Goal: Navigation & Orientation: Find specific page/section

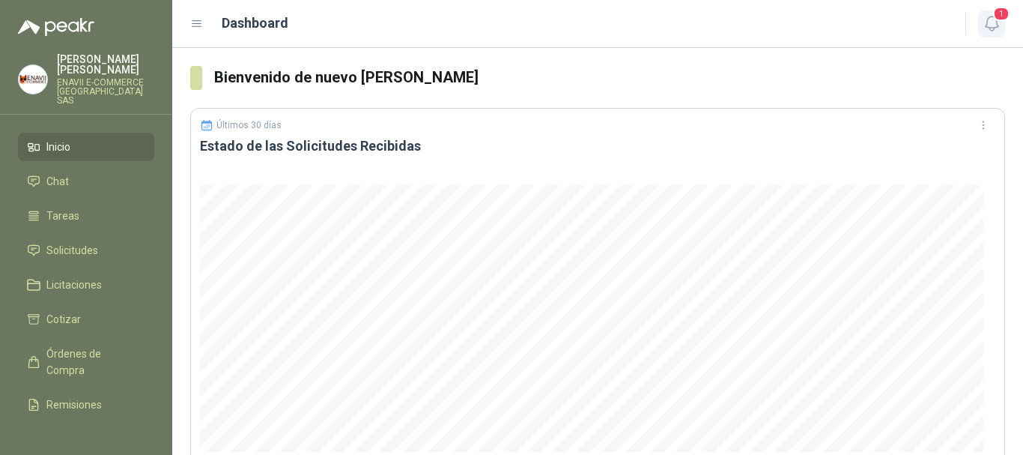
click at [986, 28] on icon "button" at bounding box center [992, 23] width 19 height 19
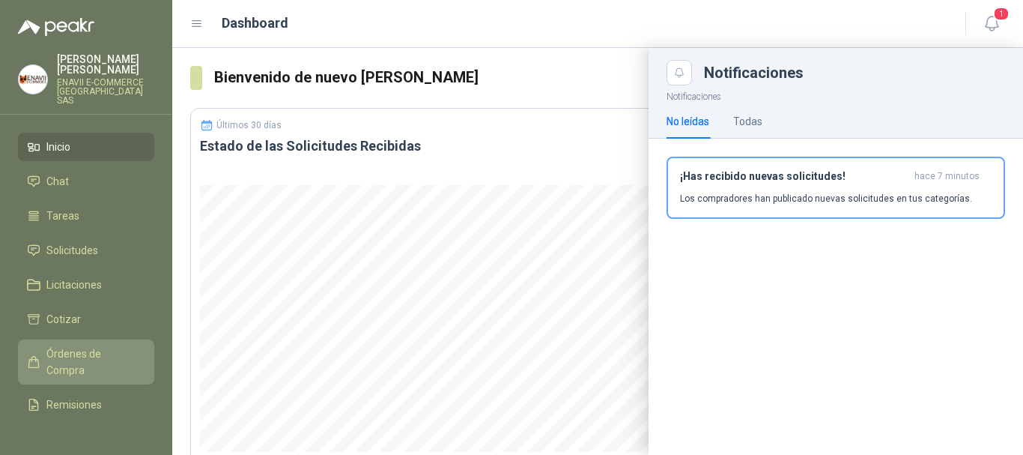
click at [65, 357] on span "Órdenes de Compra" at bounding box center [93, 361] width 94 height 33
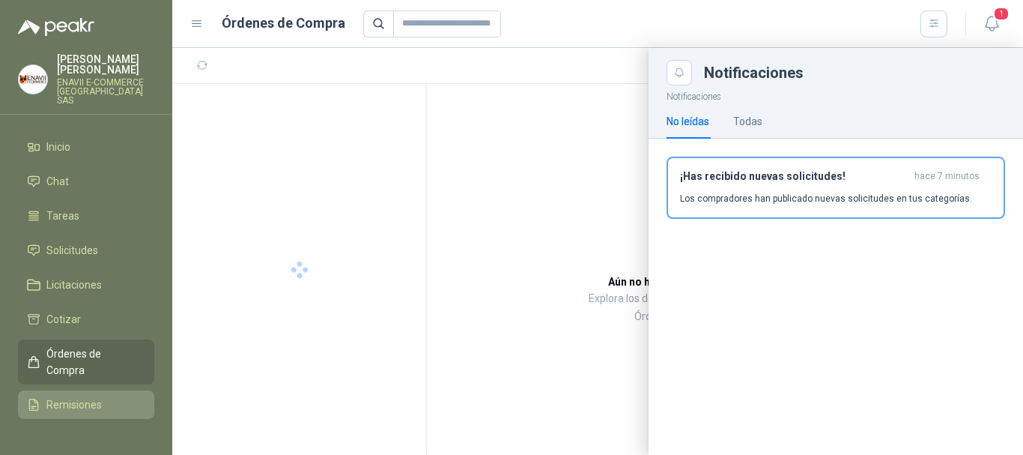
click at [89, 396] on span "Remisiones" at bounding box center [73, 404] width 55 height 16
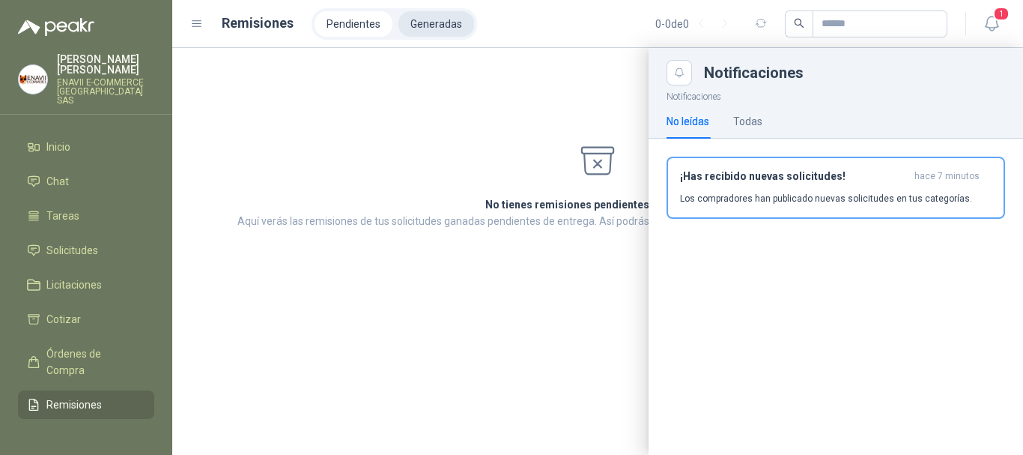
click at [408, 25] on li "Generadas" at bounding box center [437, 23] width 76 height 25
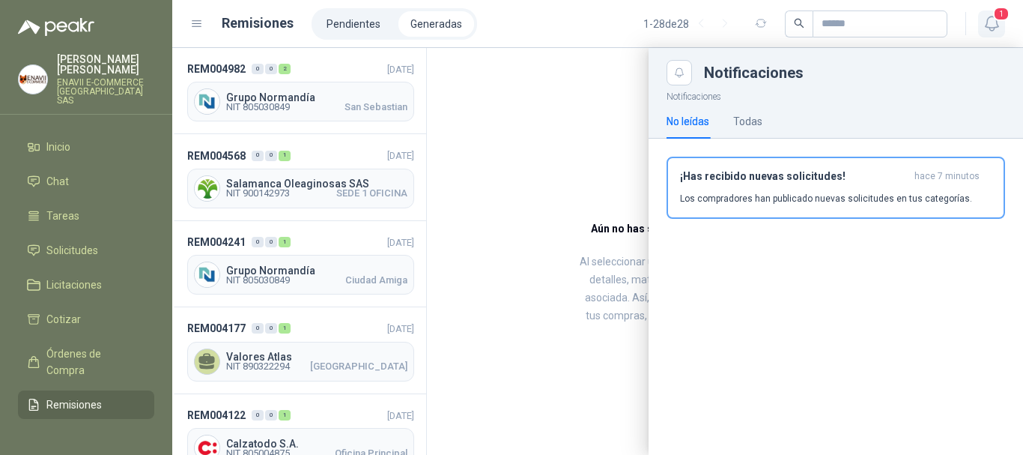
click at [984, 21] on icon "button" at bounding box center [992, 23] width 19 height 19
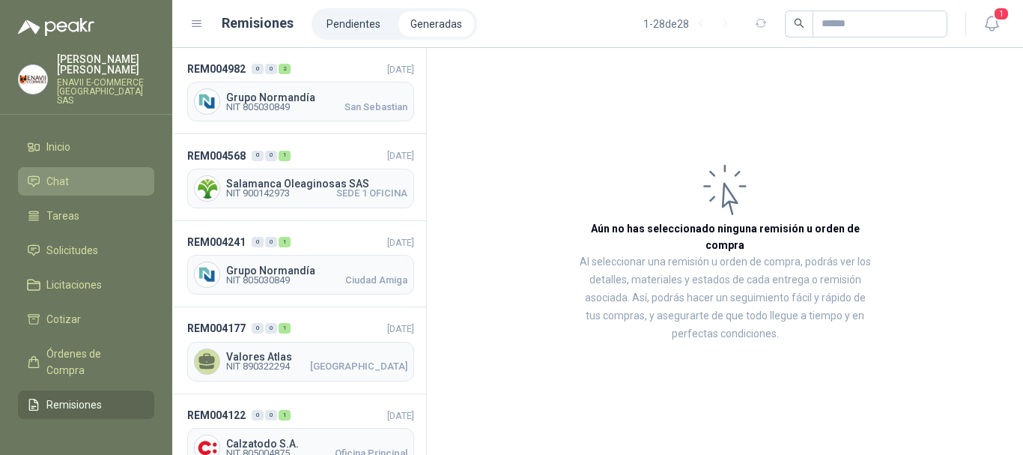
click at [72, 181] on link "Chat" at bounding box center [86, 181] width 136 height 28
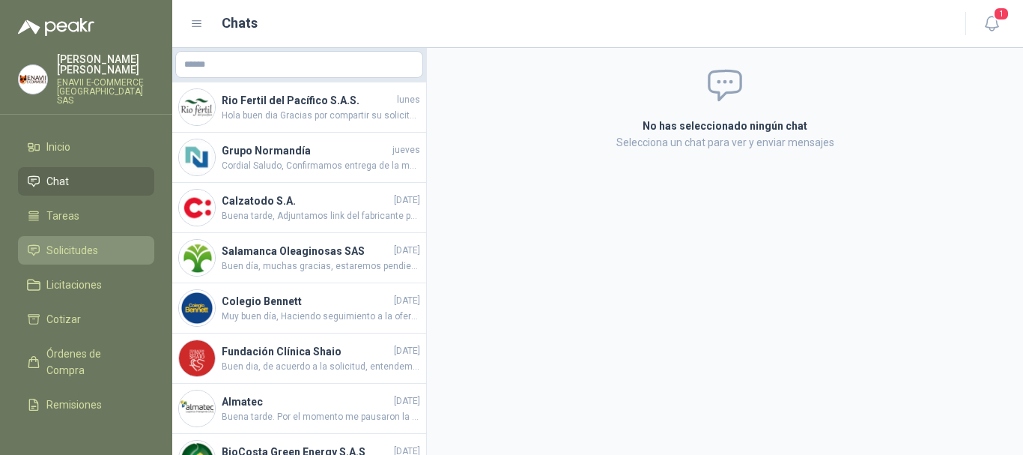
click at [75, 242] on span "Solicitudes" at bounding box center [72, 250] width 52 height 16
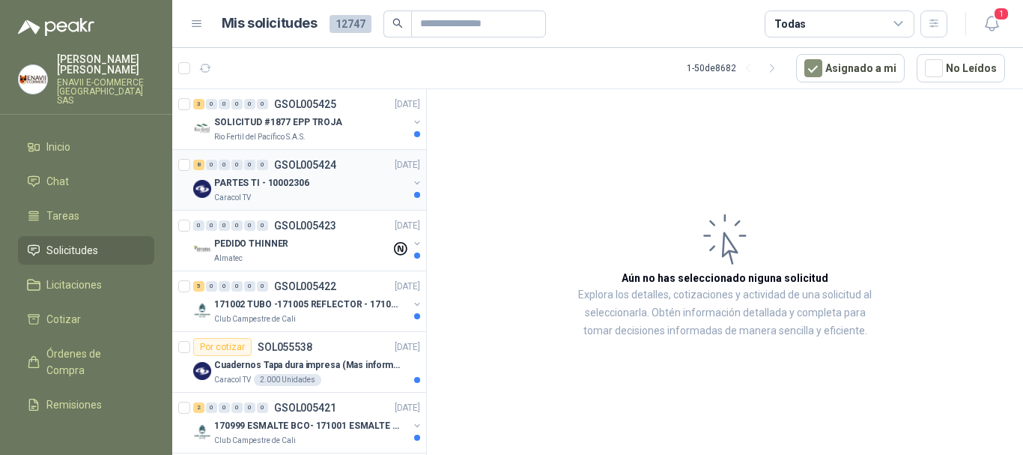
click at [358, 184] on div "PARTES TI - 10002306" at bounding box center [311, 183] width 194 height 18
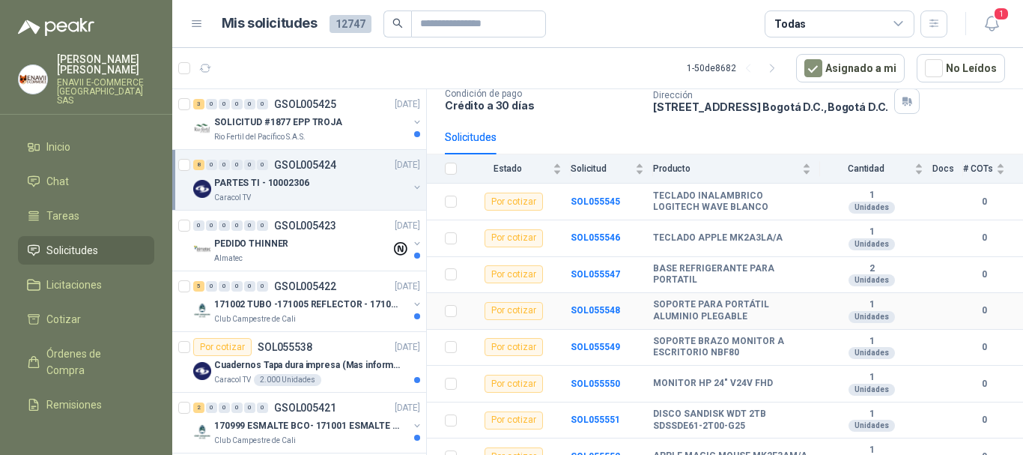
scroll to position [121, 0]
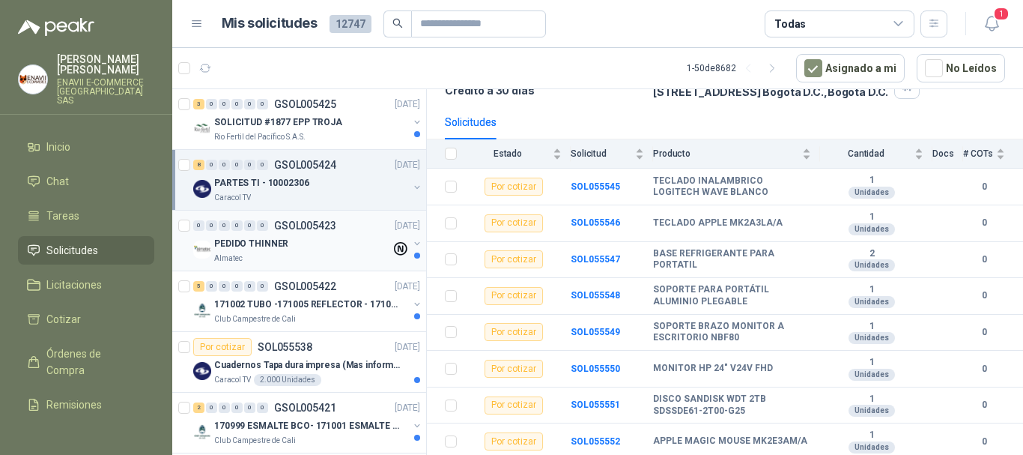
click at [319, 267] on div "0 0 0 0 0 0 GSOL005423 [DATE] PEDIDO THINNER Almatec" at bounding box center [299, 240] width 254 height 61
click at [335, 236] on div "PEDIDO THINNER" at bounding box center [302, 243] width 177 height 18
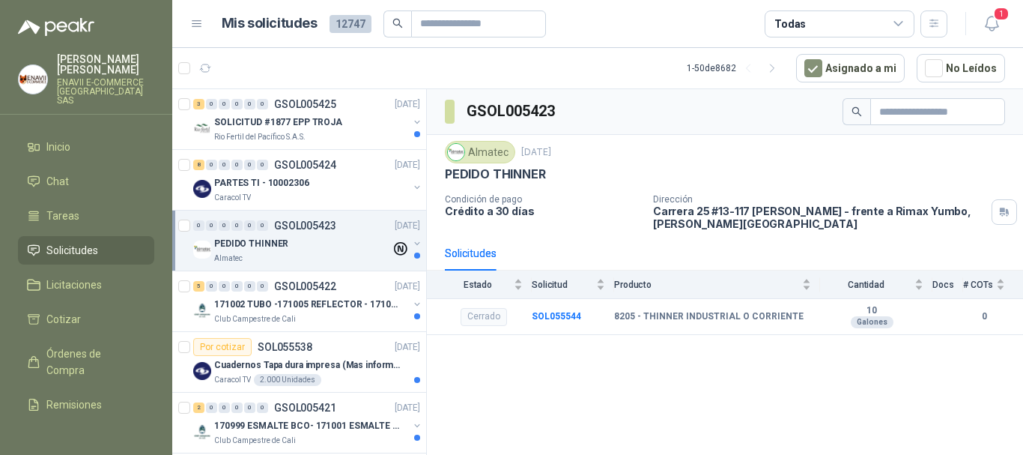
click at [834, 20] on div "Todas" at bounding box center [840, 23] width 150 height 27
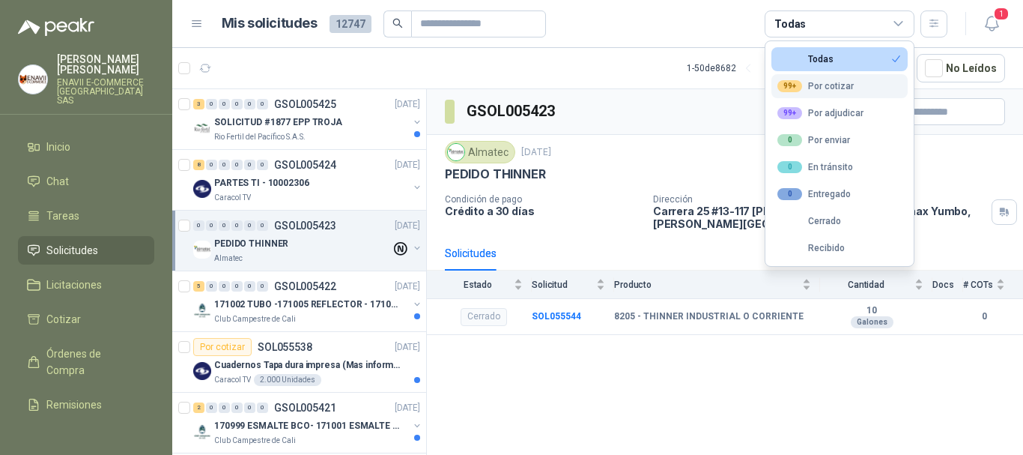
click at [828, 91] on div "99+ Por cotizar" at bounding box center [816, 86] width 76 height 12
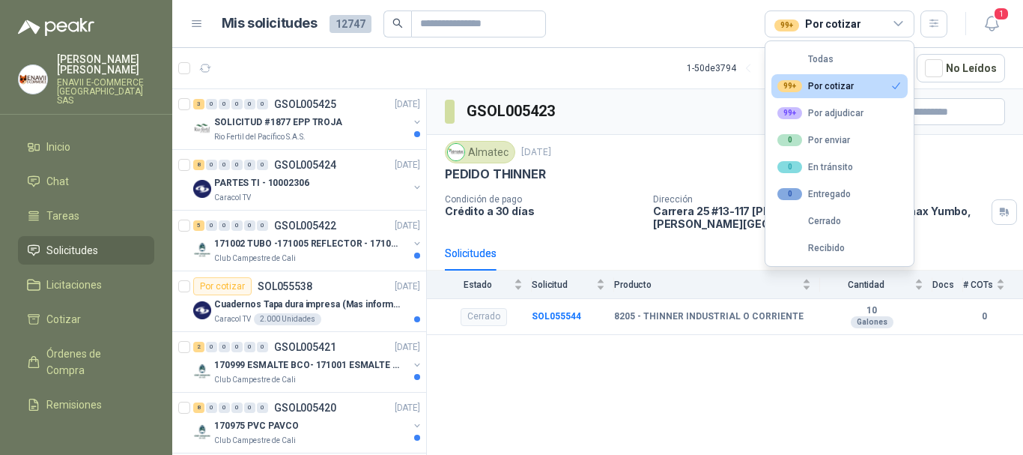
click at [655, 20] on article "Mis solicitudes 12747 99+ Por cotizar" at bounding box center [585, 23] width 727 height 27
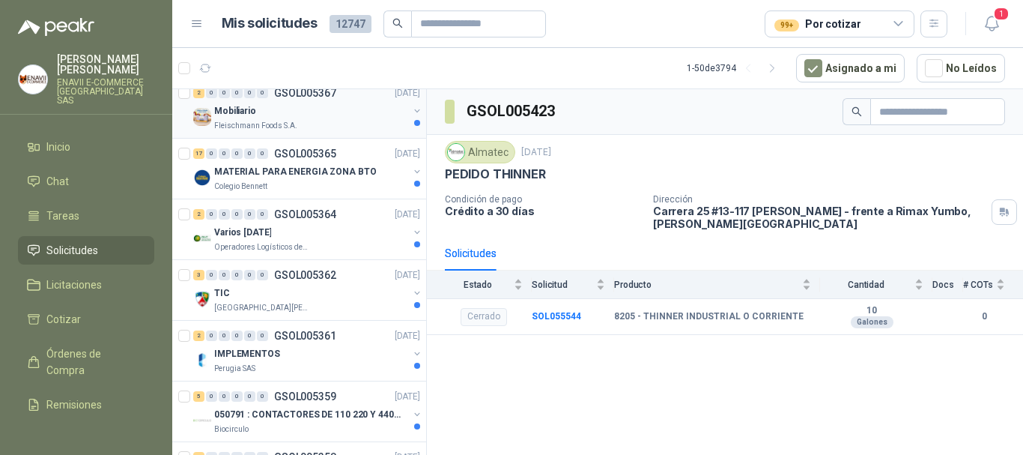
scroll to position [1798, 0]
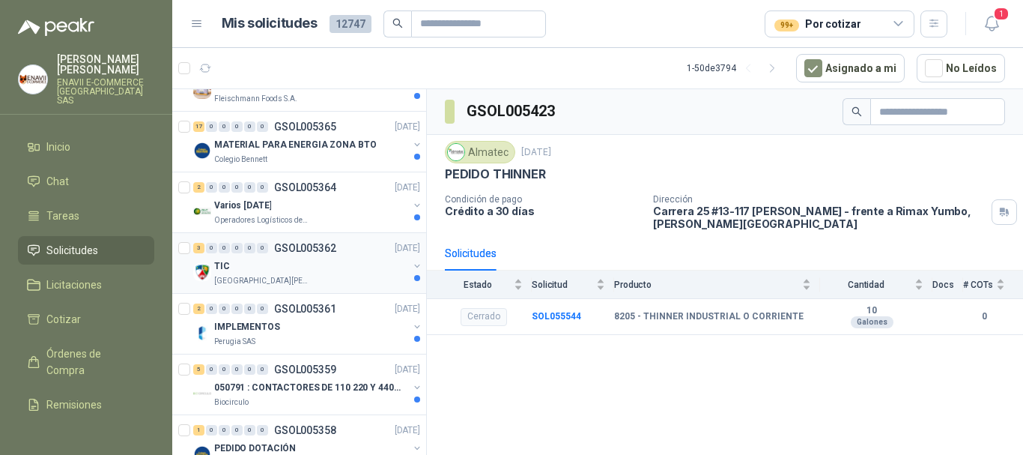
click at [342, 268] on div "TIC" at bounding box center [311, 266] width 194 height 18
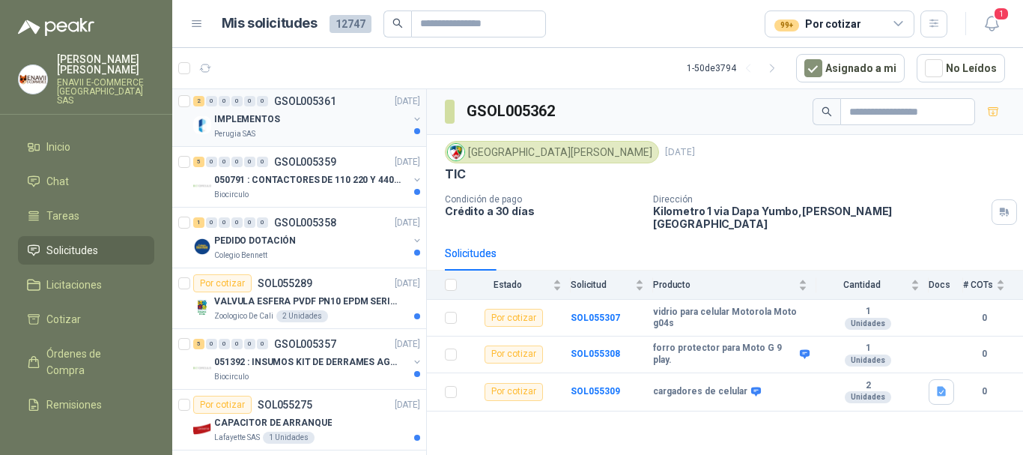
scroll to position [2023, 0]
